Goal: Consume media (video, audio)

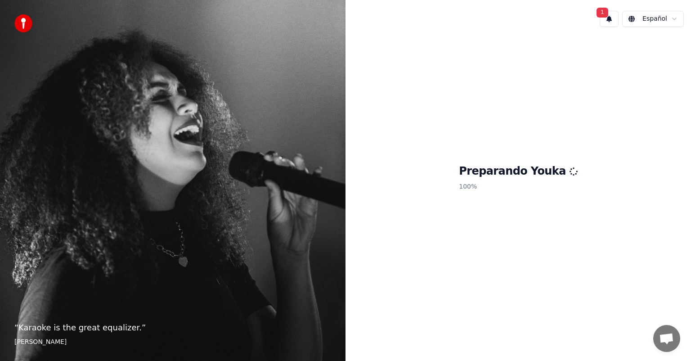
click at [388, 100] on div "Preparando Youka 100 %" at bounding box center [519, 179] width 346 height 291
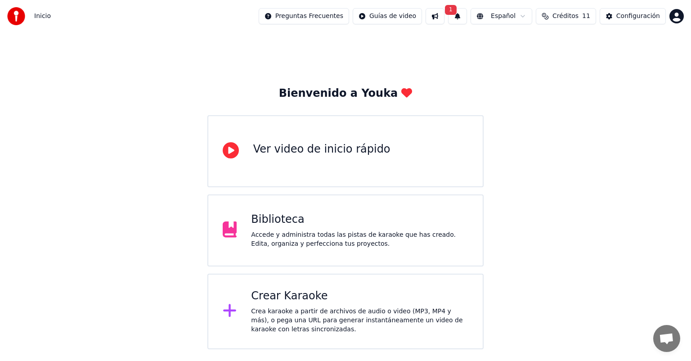
click at [268, 220] on div "Biblioteca" at bounding box center [359, 219] width 217 height 14
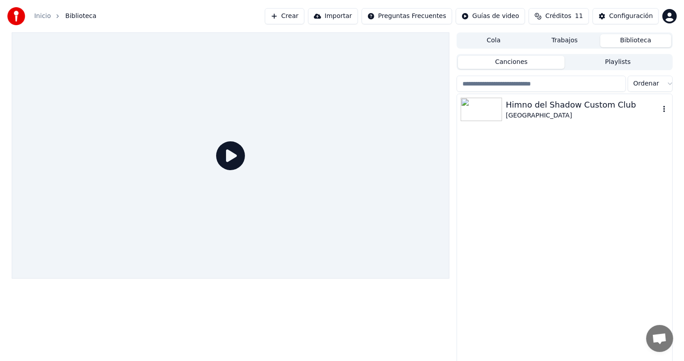
click at [526, 112] on div "[GEOGRAPHIC_DATA]" at bounding box center [582, 115] width 153 height 9
click at [526, 111] on div "[GEOGRAPHIC_DATA]" at bounding box center [582, 115] width 153 height 9
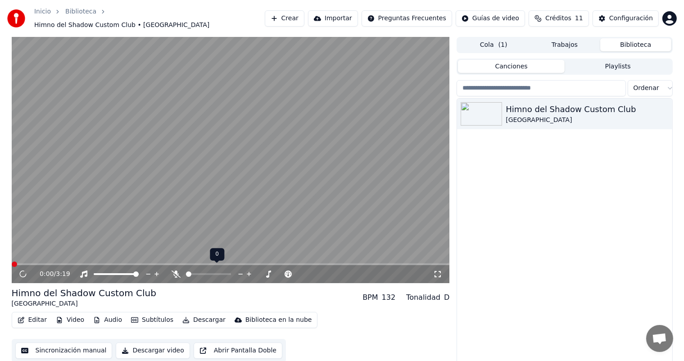
click at [203, 273] on span at bounding box center [208, 274] width 45 height 2
click at [212, 273] on span at bounding box center [208, 274] width 45 height 2
click at [215, 273] on span at bounding box center [208, 274] width 45 height 2
click at [221, 273] on span at bounding box center [208, 274] width 45 height 2
click at [221, 271] on span at bounding box center [219, 273] width 5 height 5
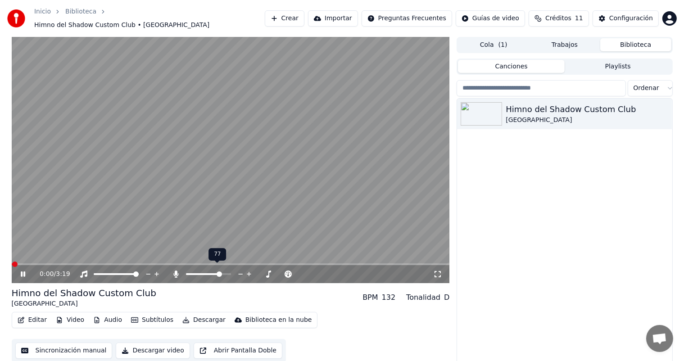
click at [221, 271] on span at bounding box center [219, 273] width 5 height 5
click at [230, 273] on span at bounding box center [208, 274] width 45 height 2
click at [230, 271] on span at bounding box center [226, 273] width 5 height 5
click at [208, 273] on span at bounding box center [197, 274] width 23 height 2
click at [215, 273] on span at bounding box center [208, 274] width 45 height 2
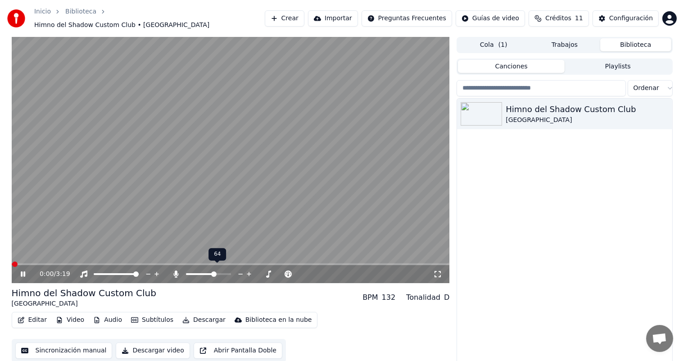
click at [224, 271] on div at bounding box center [217, 274] width 72 height 9
click at [231, 271] on span at bounding box center [228, 273] width 5 height 5
click at [22, 272] on icon at bounding box center [23, 273] width 5 height 5
click at [12, 262] on span at bounding box center [14, 264] width 5 height 5
click at [23, 271] on icon at bounding box center [22, 274] width 5 height 6
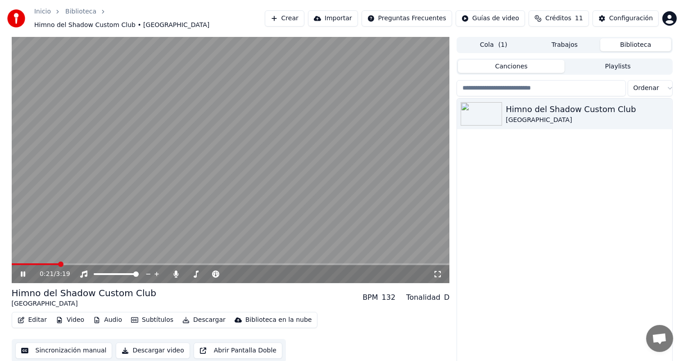
click at [19, 271] on icon at bounding box center [29, 274] width 21 height 7
click at [12, 263] on span at bounding box center [12, 264] width 0 height 2
click at [21, 271] on icon at bounding box center [22, 274] width 5 height 6
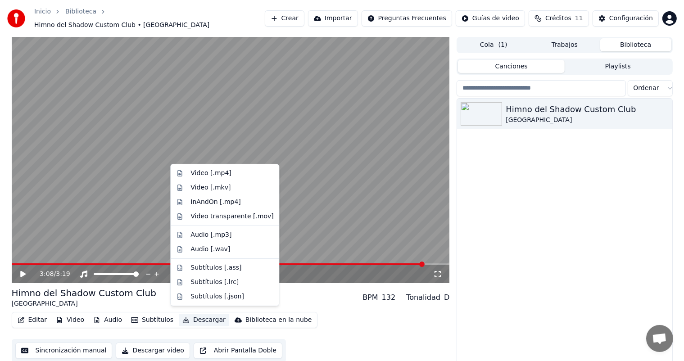
click at [182, 317] on icon "button" at bounding box center [185, 320] width 7 height 6
click at [214, 176] on div "Video [.mp4]" at bounding box center [210, 173] width 41 height 9
